Goal: Task Accomplishment & Management: Manage account settings

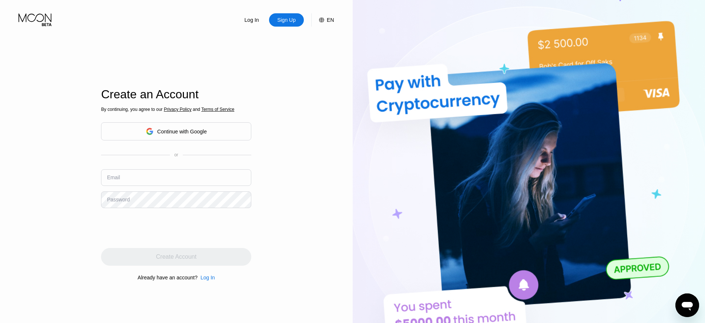
click at [135, 187] on div "Email" at bounding box center [176, 180] width 150 height 22
click at [132, 187] on div "Email" at bounding box center [176, 180] width 150 height 22
click at [144, 181] on input "text" at bounding box center [176, 177] width 150 height 17
type input "[EMAIL_ADDRESS][DOMAIN_NAME]"
click at [209, 281] on div "By continuing, you agree to our Privacy Policy and Terms of Service Continue wi…" at bounding box center [176, 194] width 150 height 178
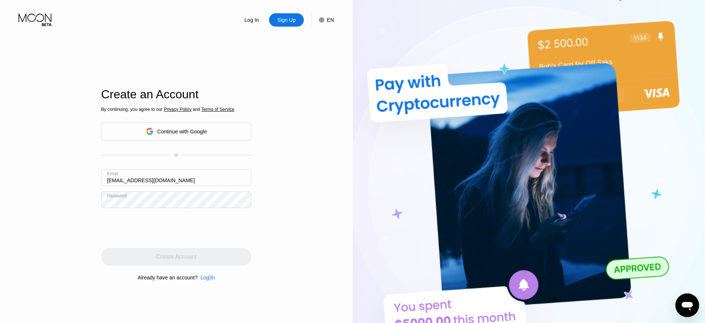
click at [209, 280] on div "Log In" at bounding box center [208, 278] width 14 height 6
click at [211, 276] on div "Log In" at bounding box center [208, 278] width 14 height 6
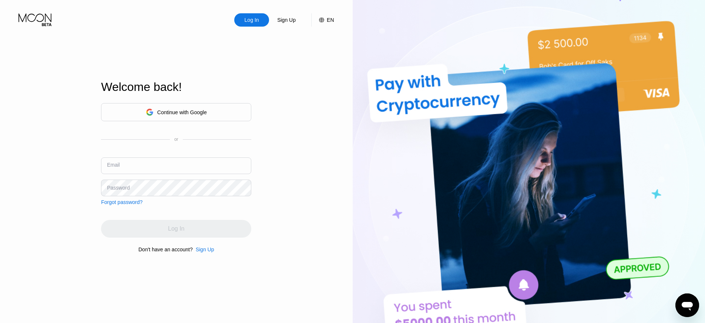
click at [151, 159] on input "text" at bounding box center [176, 166] width 150 height 17
type input "[EMAIL_ADDRESS][DOMAIN_NAME]"
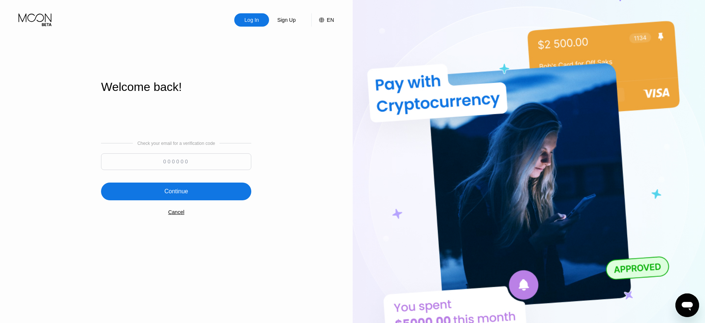
click at [172, 159] on input at bounding box center [176, 162] width 150 height 17
paste input "316175"
type input "316175"
click at [179, 191] on div "Continue" at bounding box center [176, 191] width 24 height 7
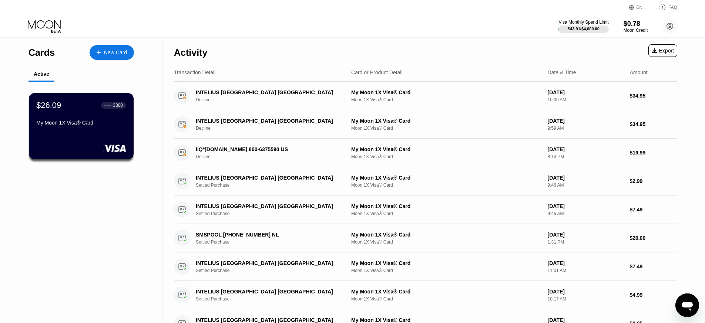
click at [313, 56] on div "Activity Export" at bounding box center [425, 51] width 503 height 26
click at [358, 17] on div "Visa Monthly Spend Limit $43.91 / $4,000.00 $0.78 Moon Credit [EMAIL_ADDRESS][D…" at bounding box center [352, 26] width 705 height 22
click at [97, 118] on div "$26.09 ● ● ● ● 3300 My Moon 1X Visa® Card" at bounding box center [81, 114] width 91 height 28
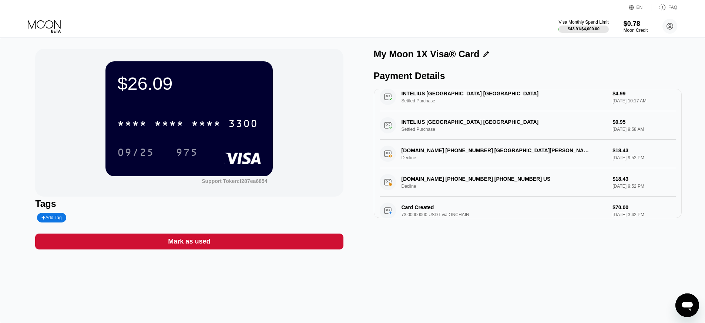
scroll to position [230, 0]
